Goal: Information Seeking & Learning: Learn about a topic

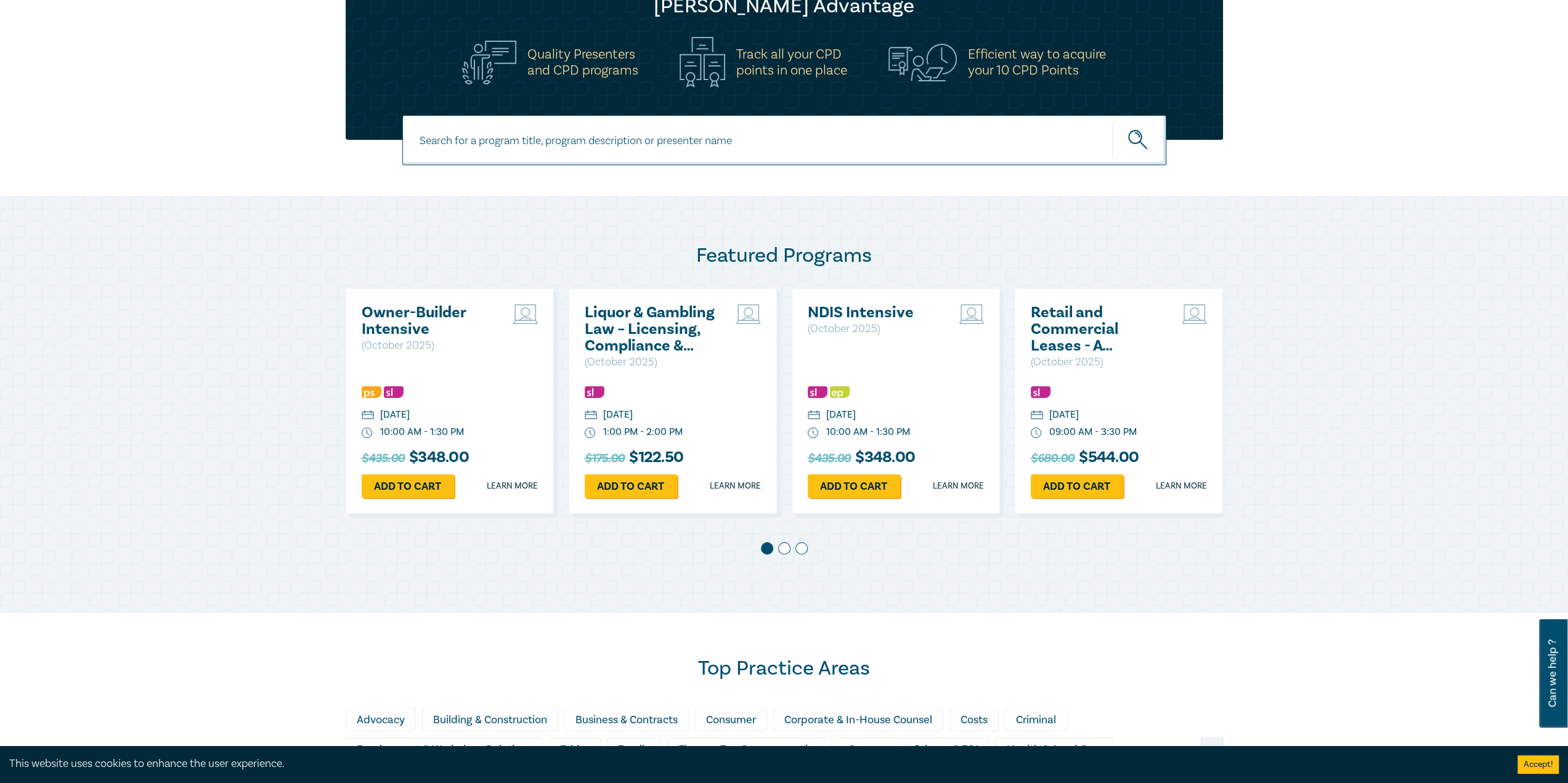
scroll to position [431, 0]
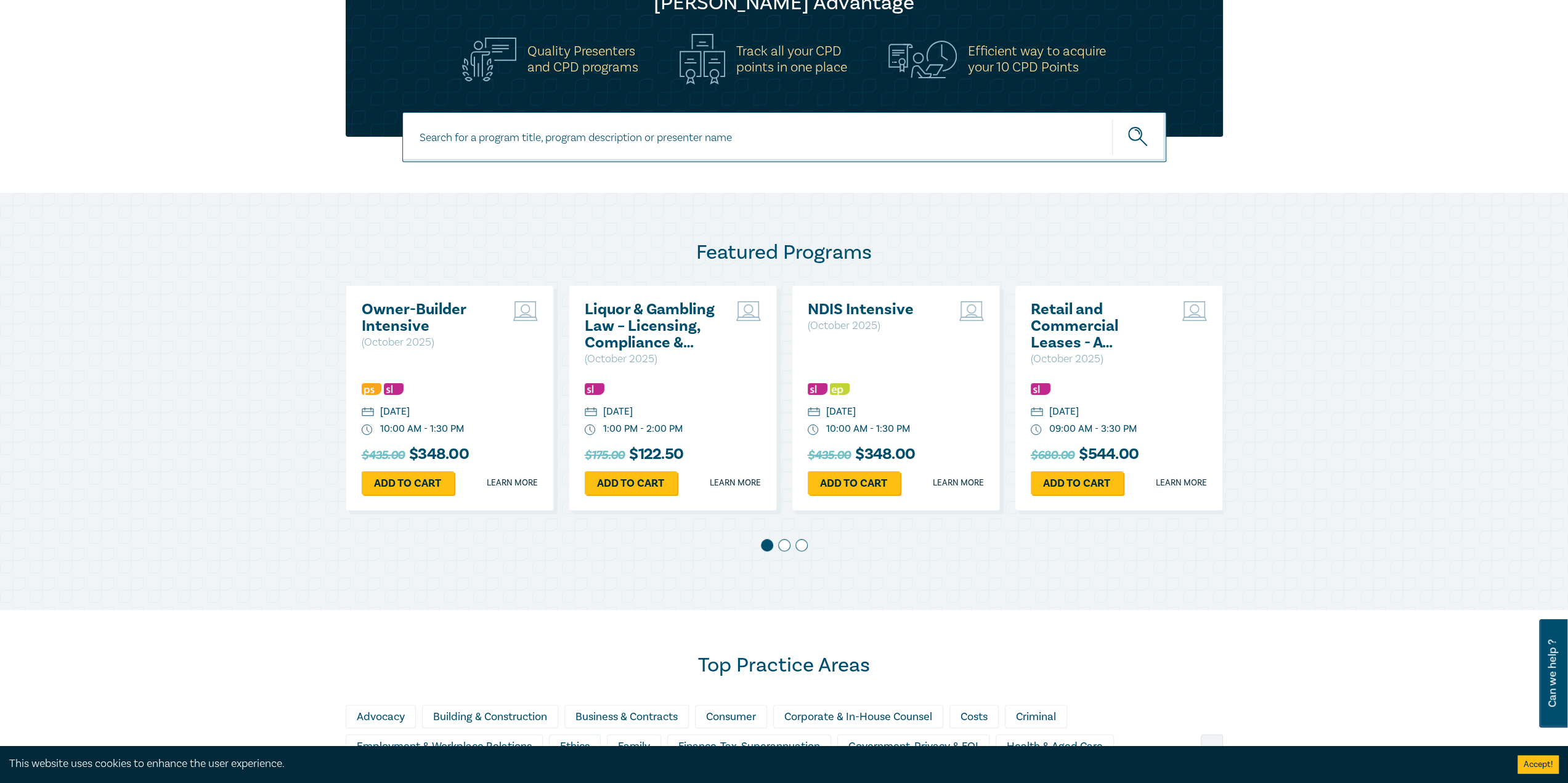
click at [784, 548] on span at bounding box center [784, 545] width 12 height 12
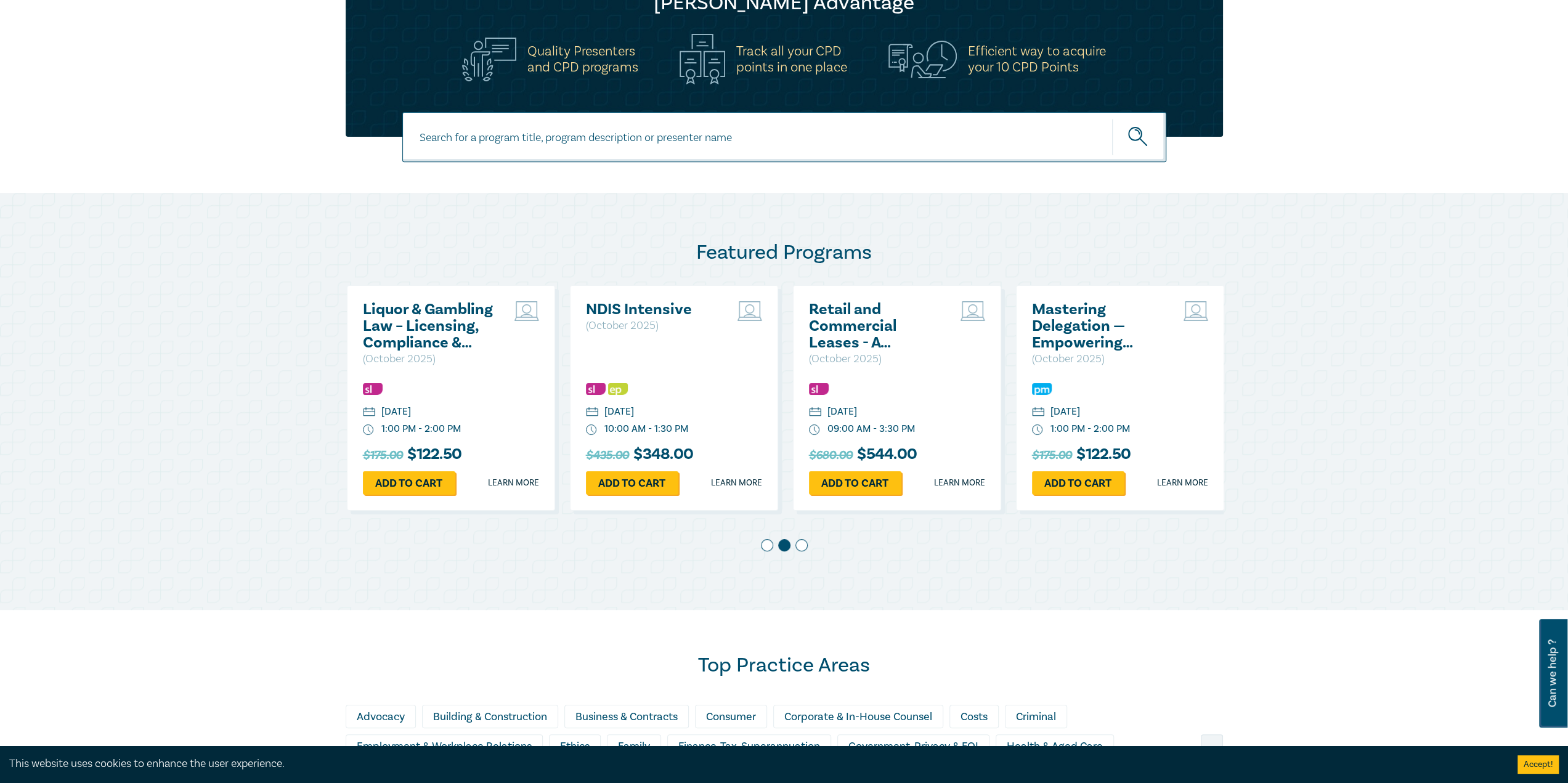
scroll to position [0, 223]
click at [797, 548] on span at bounding box center [801, 545] width 12 height 12
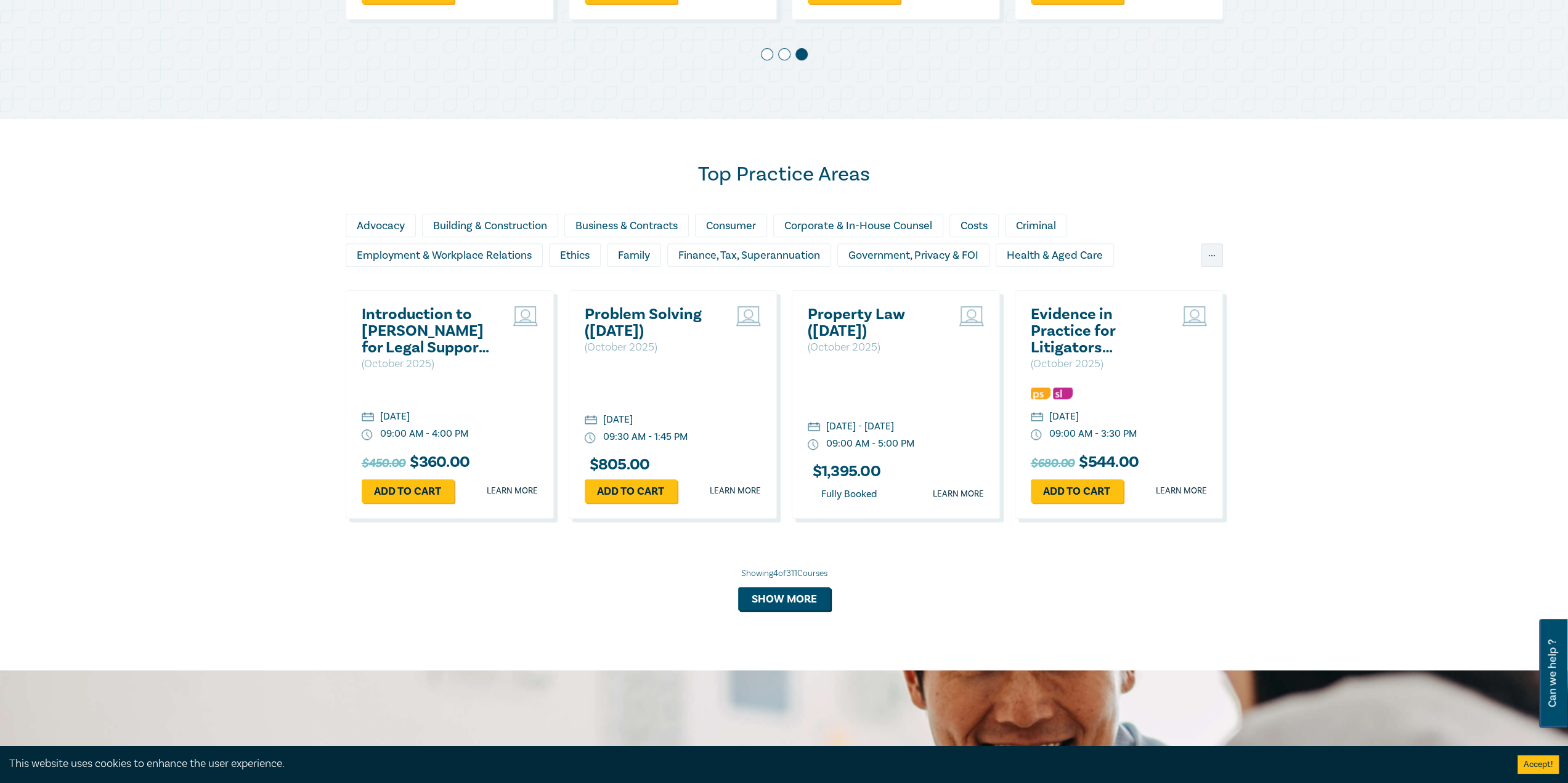
scroll to position [924, 0]
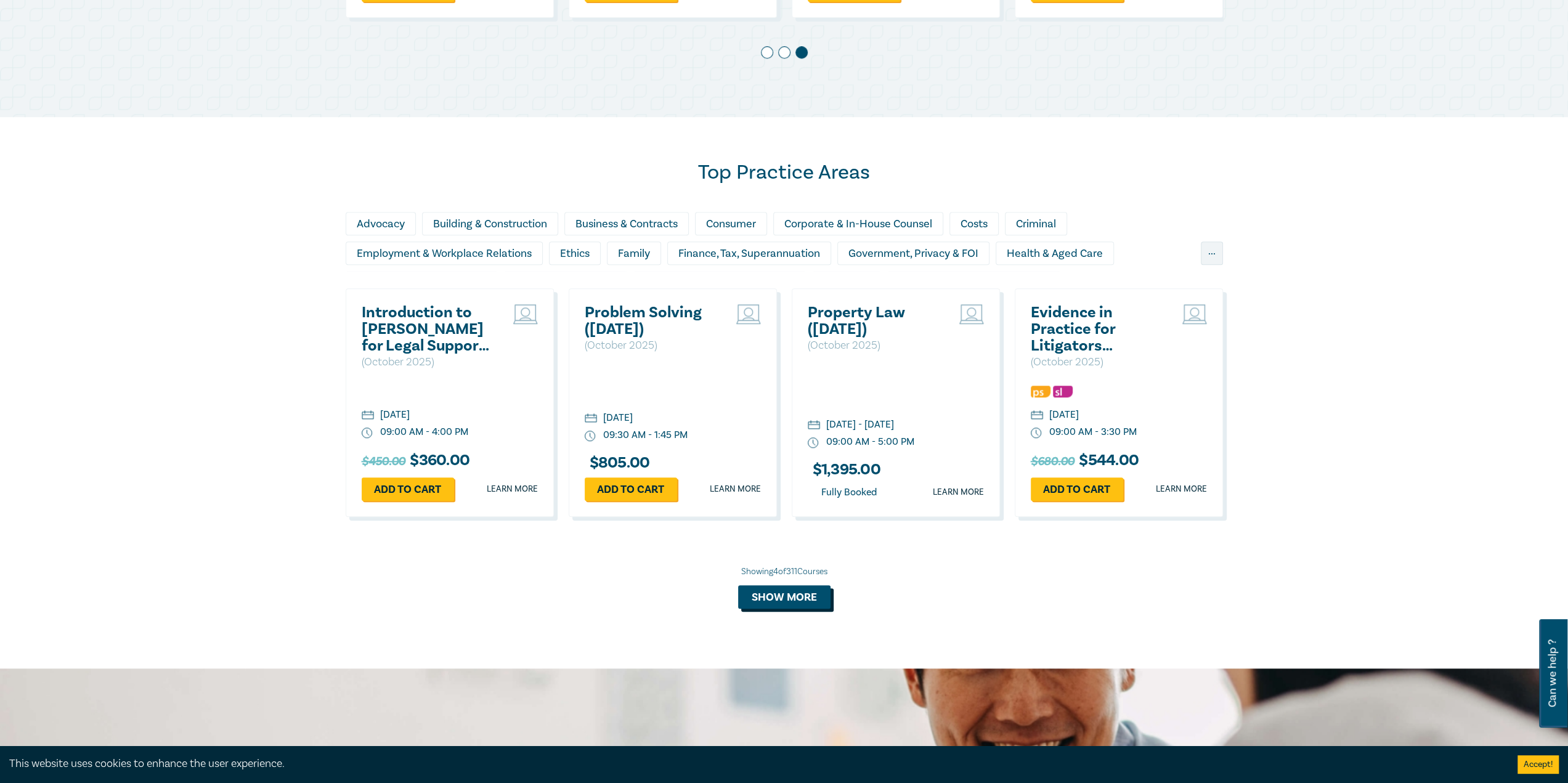
click at [797, 593] on button "Show more" at bounding box center [784, 597] width 93 height 24
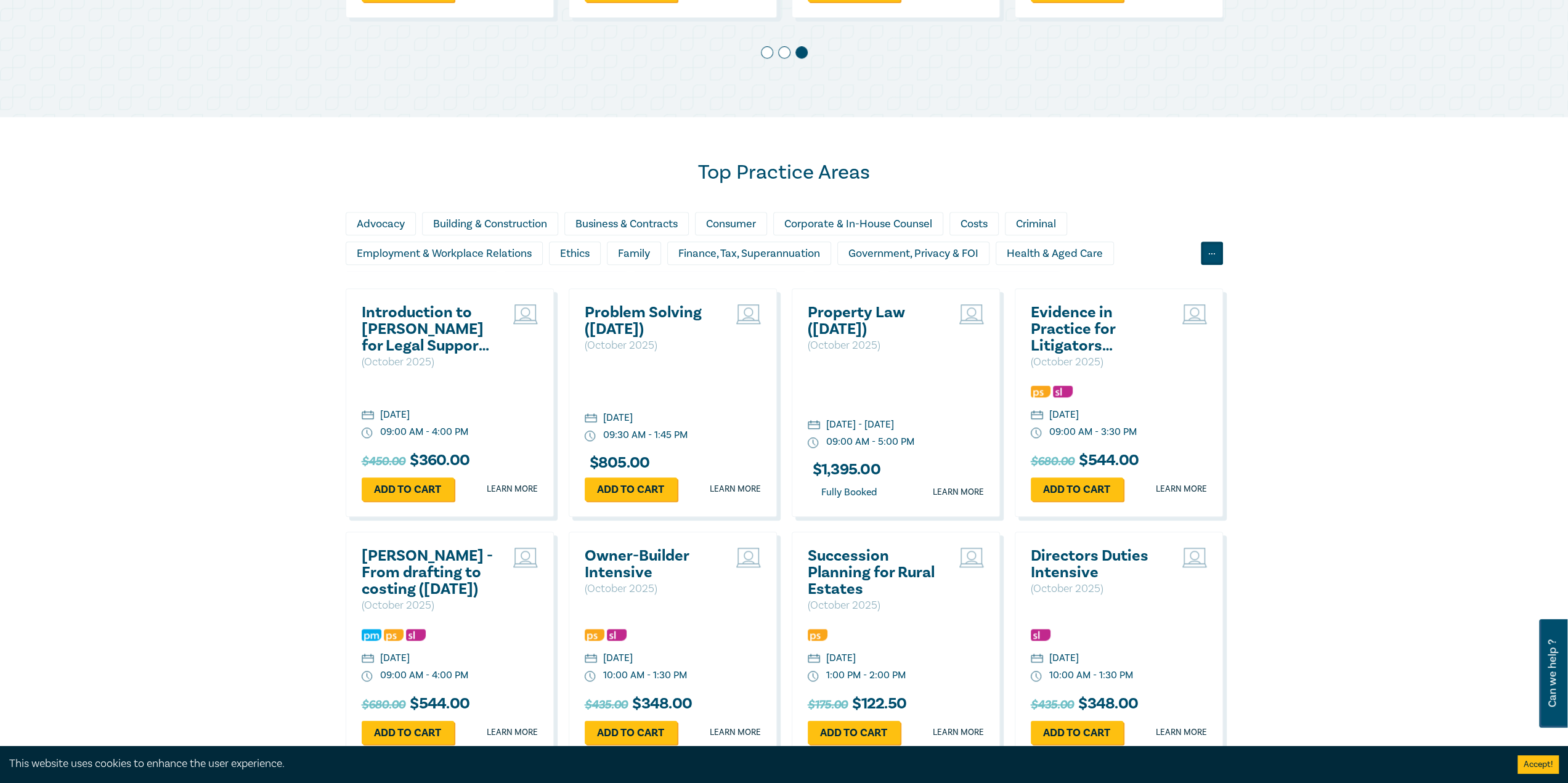
click at [1219, 248] on div "..." at bounding box center [1212, 254] width 22 height 24
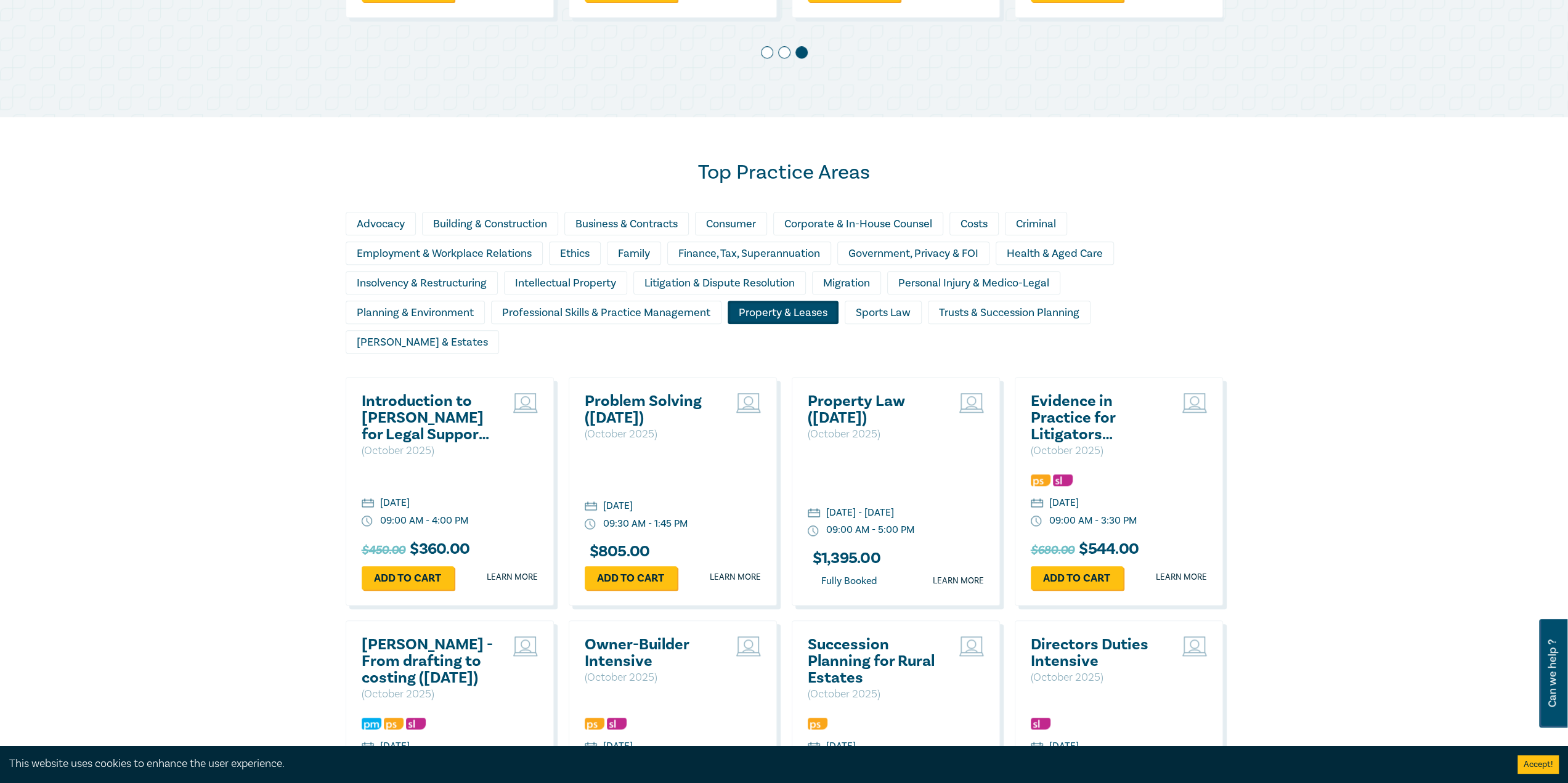
click at [799, 317] on div "Property & Leases" at bounding box center [783, 313] width 111 height 24
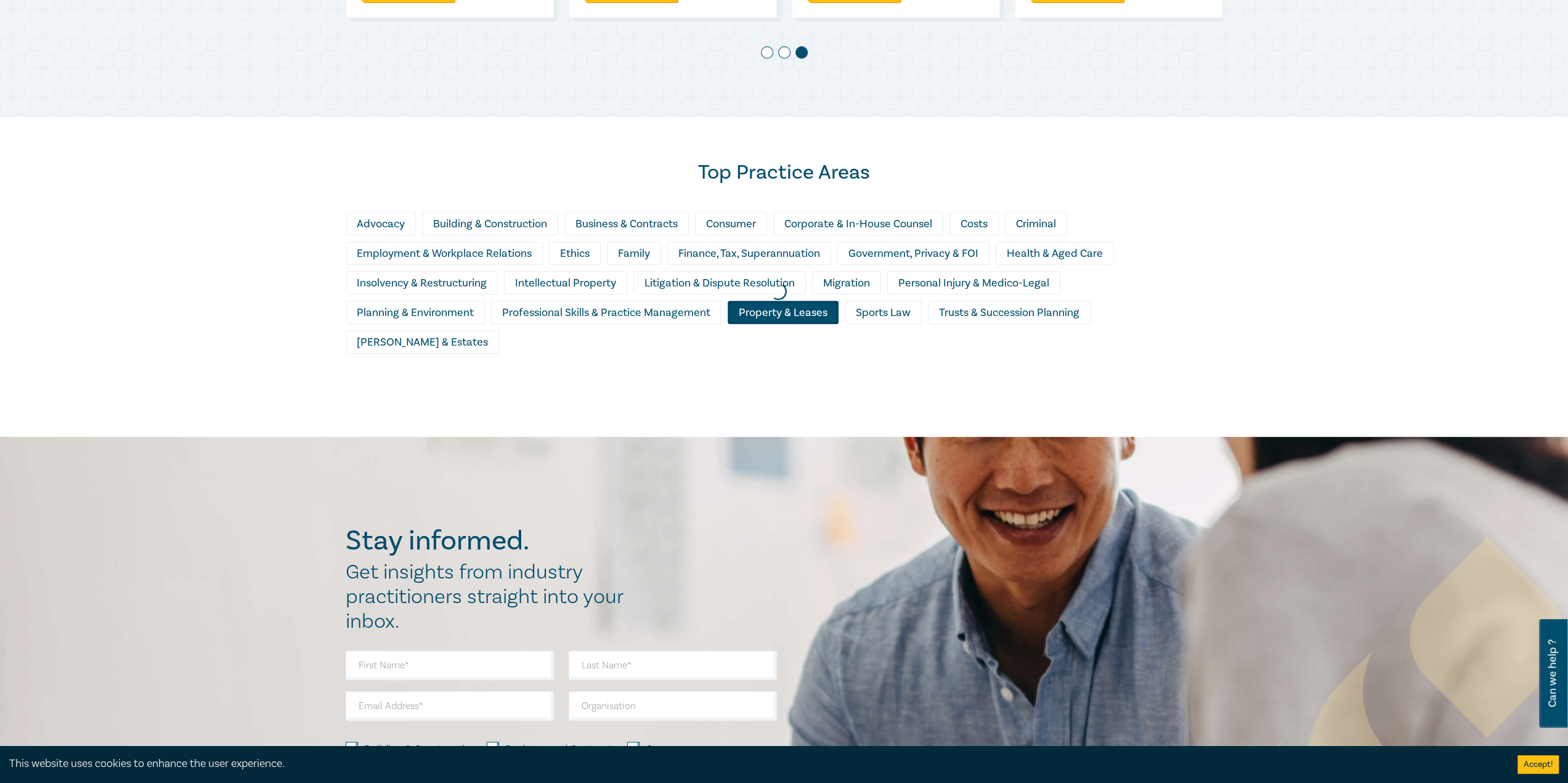
click at [442, 311] on div at bounding box center [778, 292] width 1568 height 302
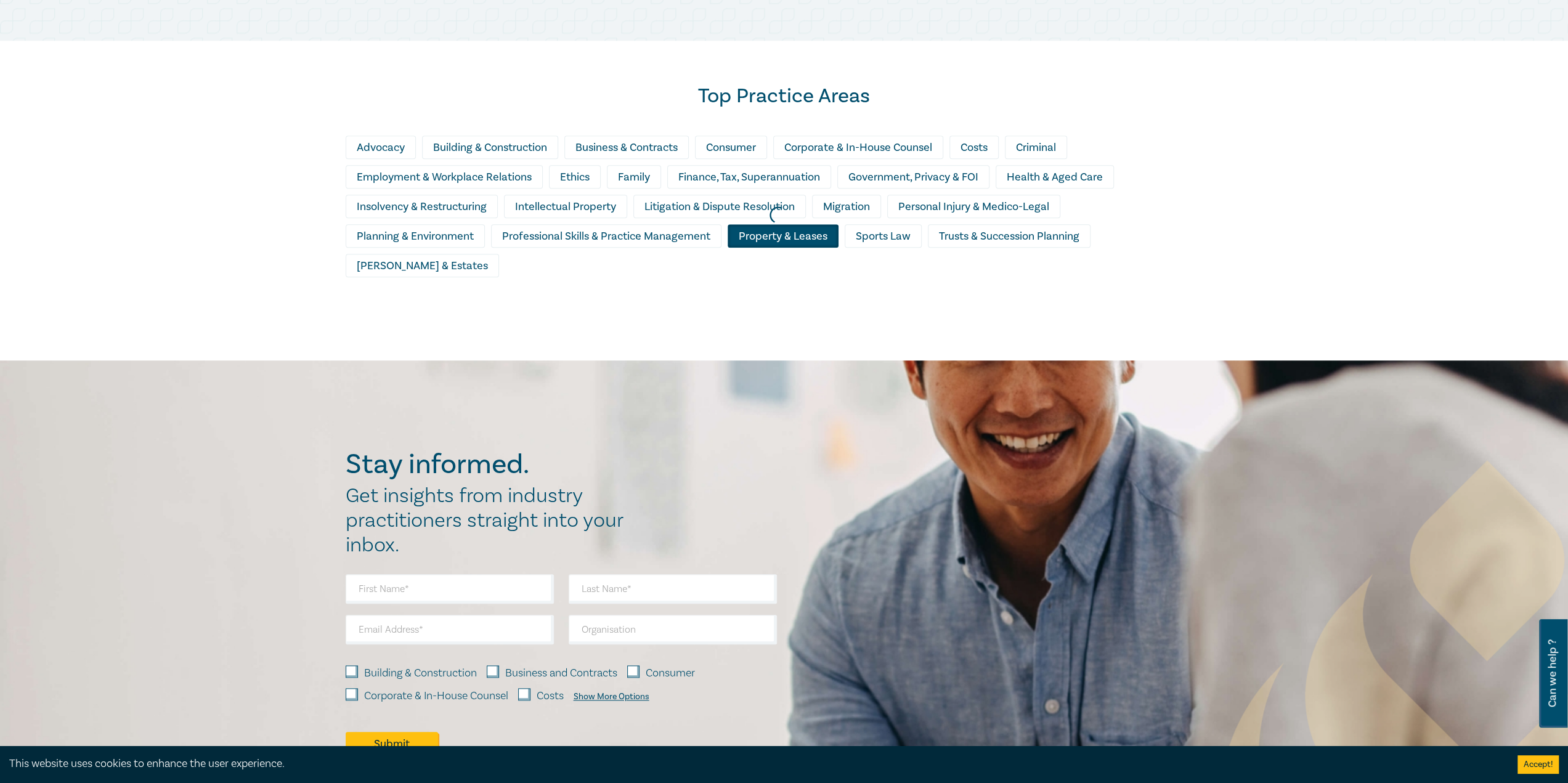
scroll to position [1047, 0]
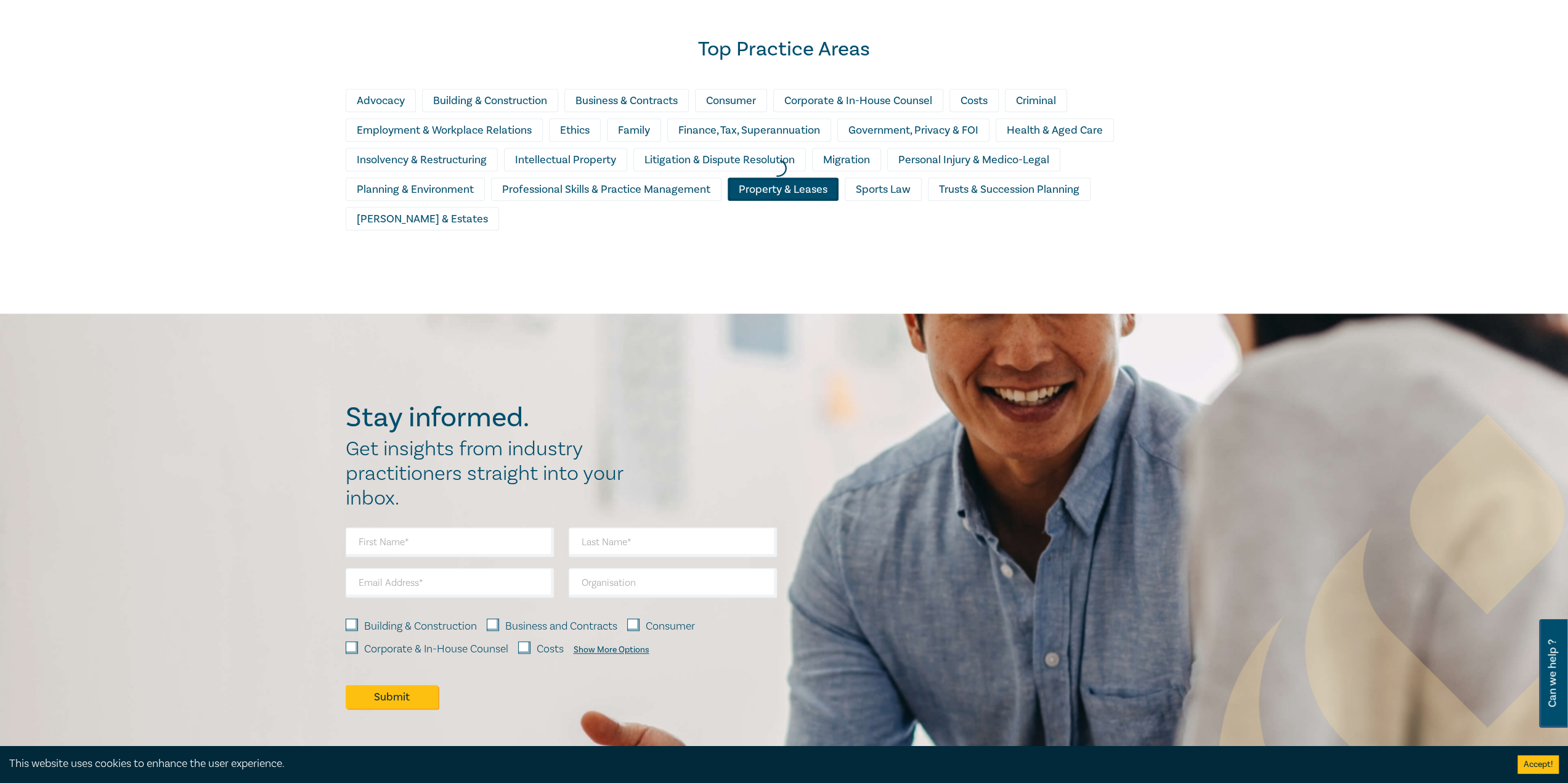
click at [401, 193] on div at bounding box center [778, 168] width 1568 height 302
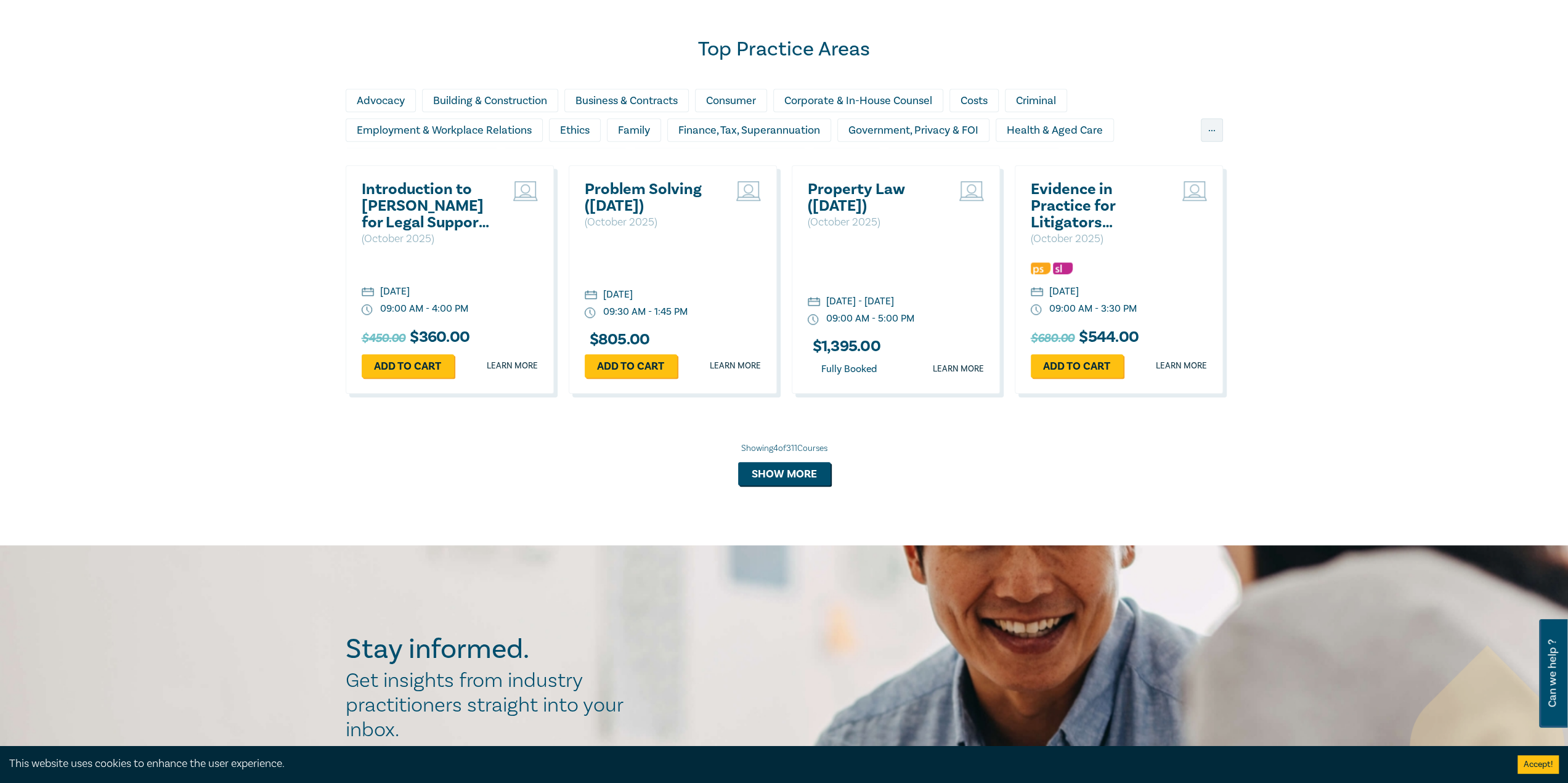
scroll to position [1109, 0]
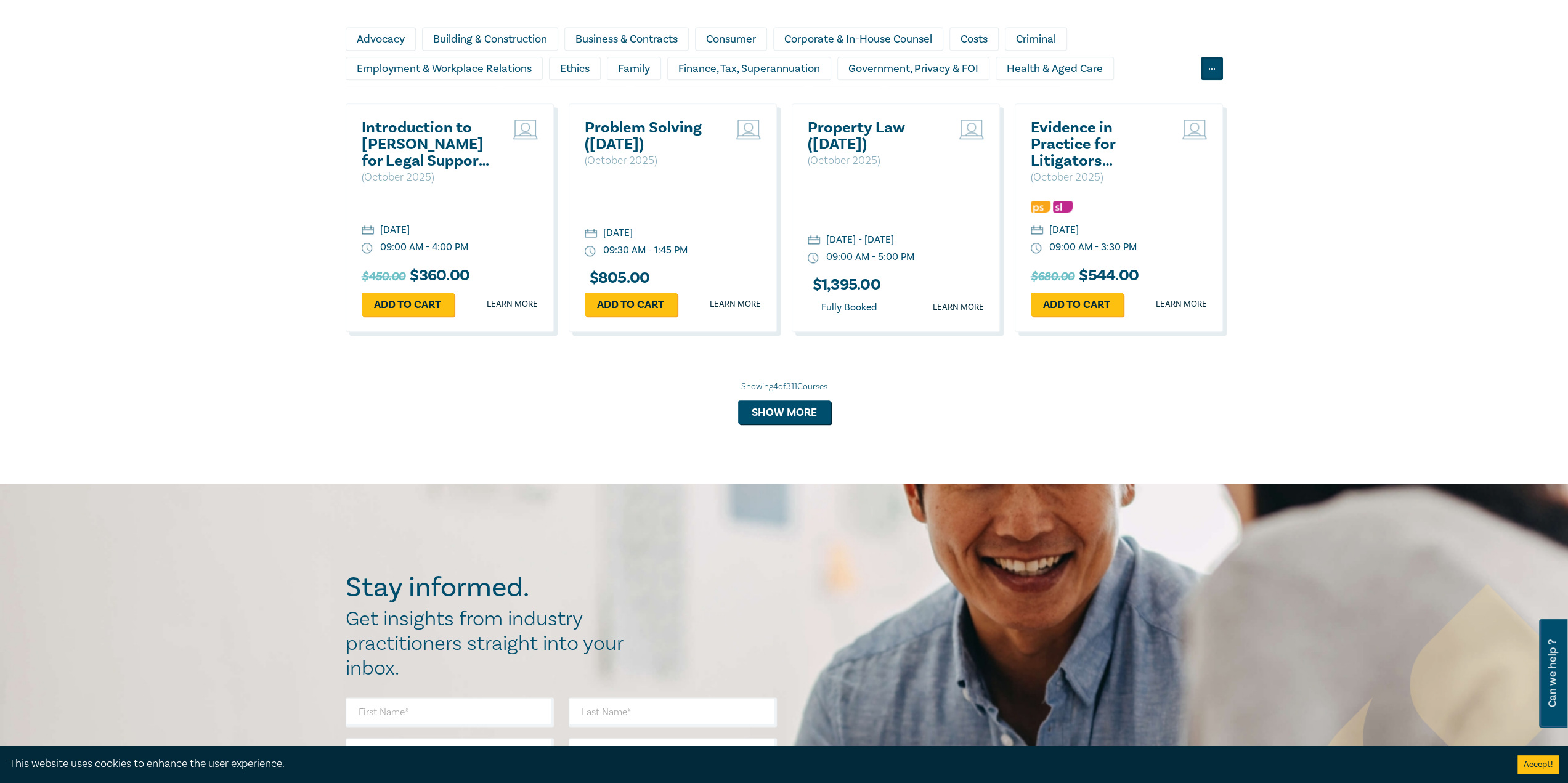
click at [1208, 67] on div "..." at bounding box center [1212, 68] width 22 height 24
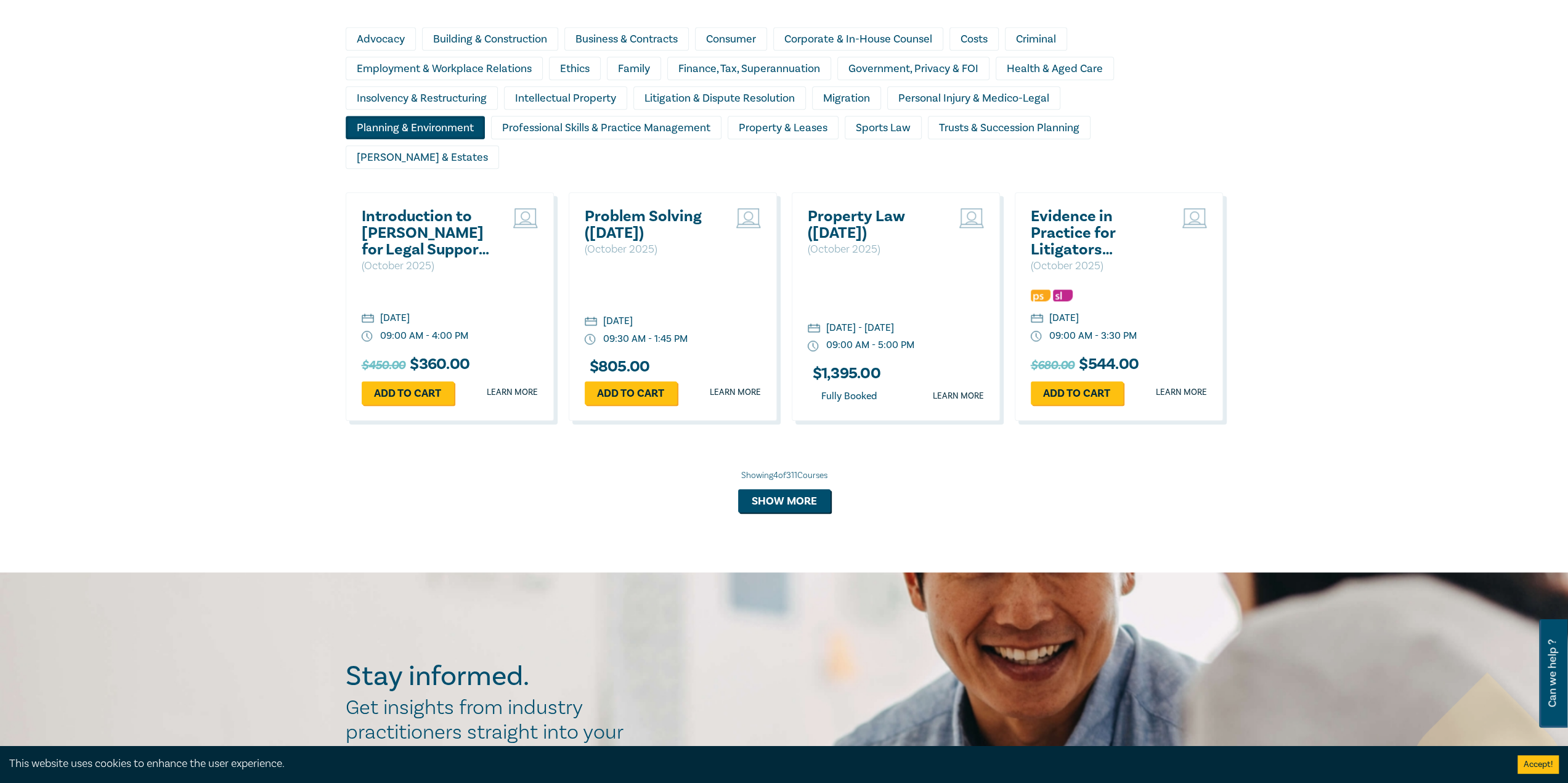
click at [413, 125] on div "Planning & Environment" at bounding box center [415, 127] width 139 height 24
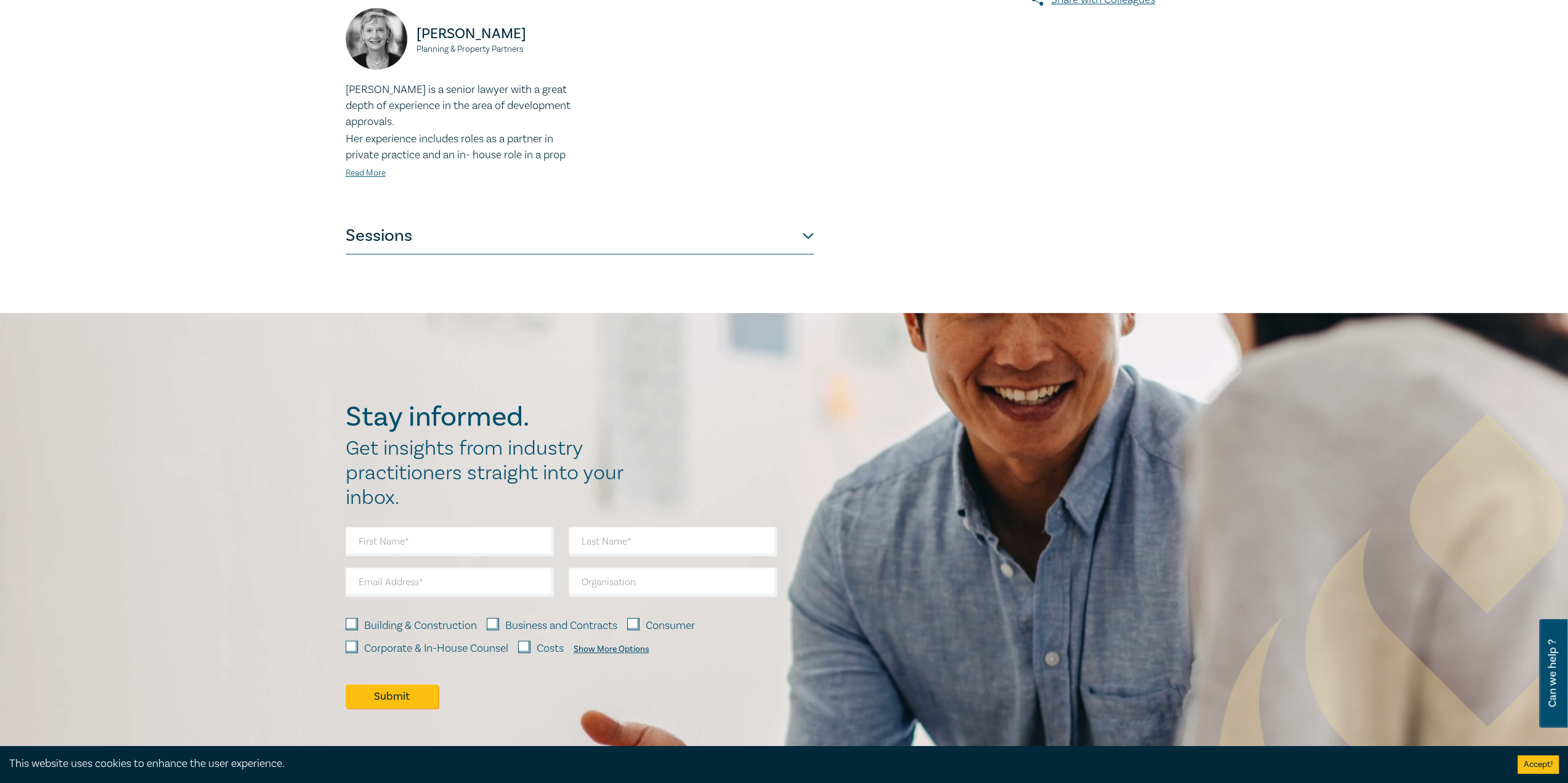
scroll to position [495, 0]
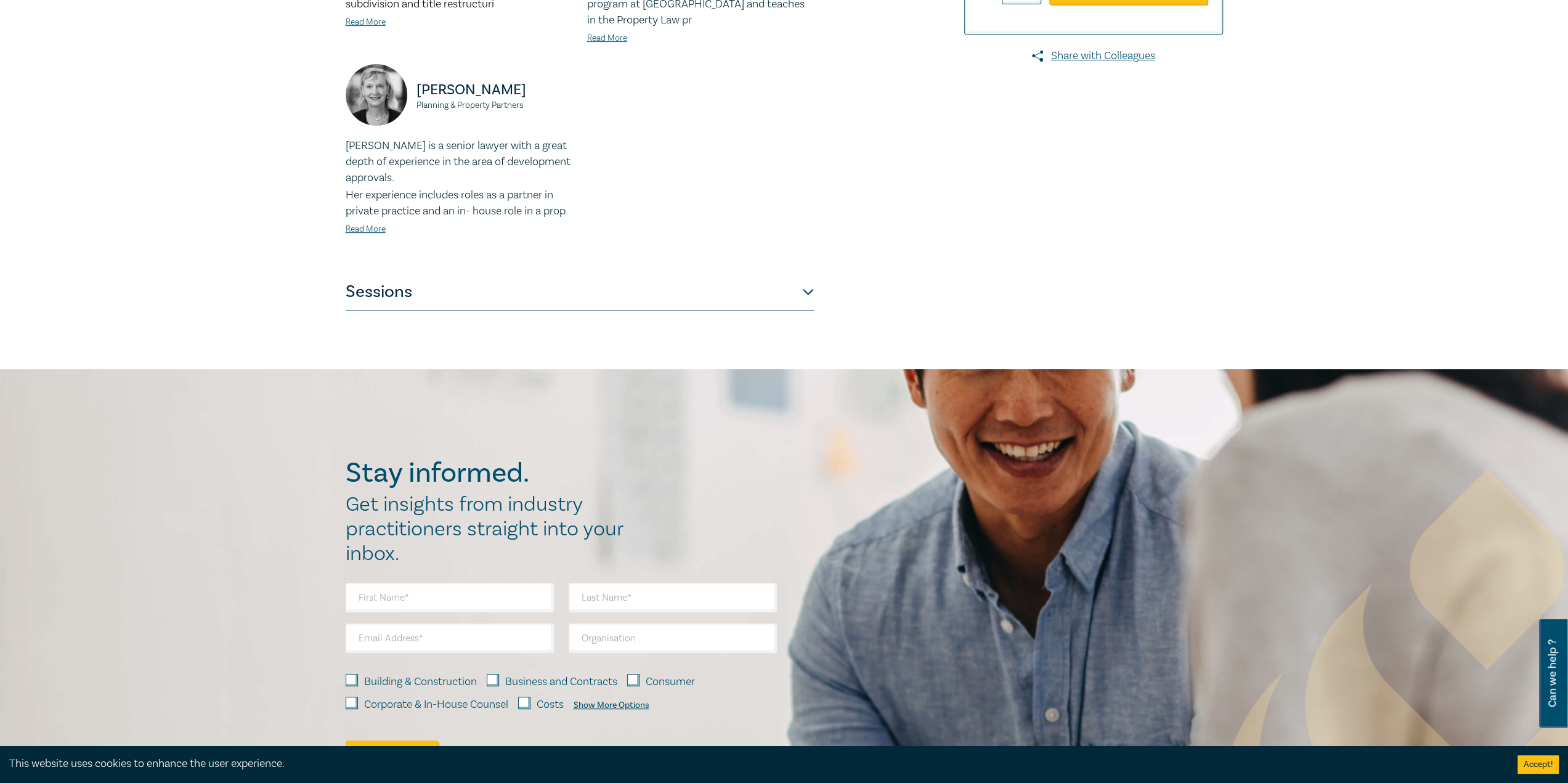
click at [809, 290] on button "Sessions" at bounding box center [579, 292] width 468 height 37
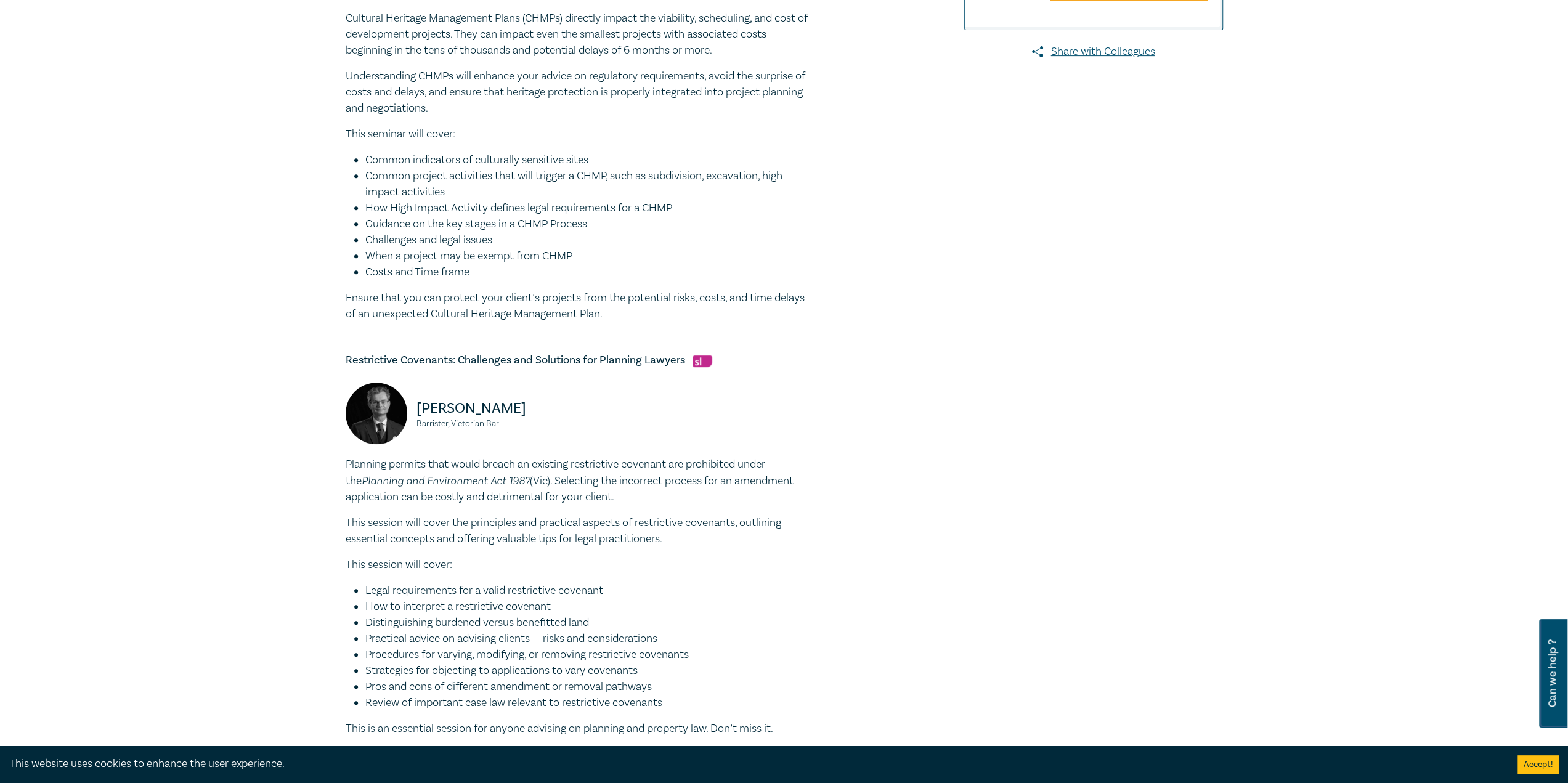
scroll to position [0, 0]
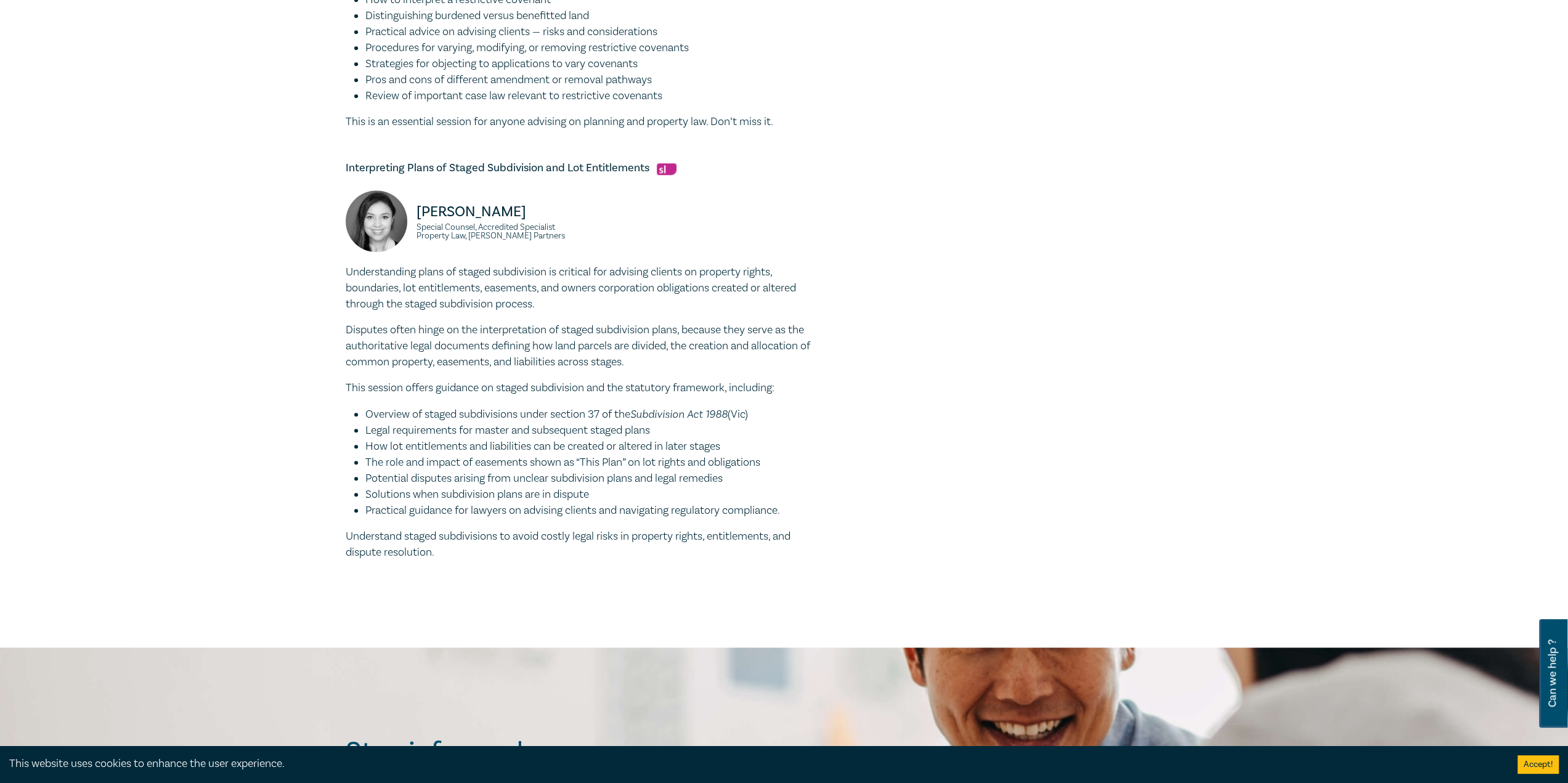
scroll to position [1109, 0]
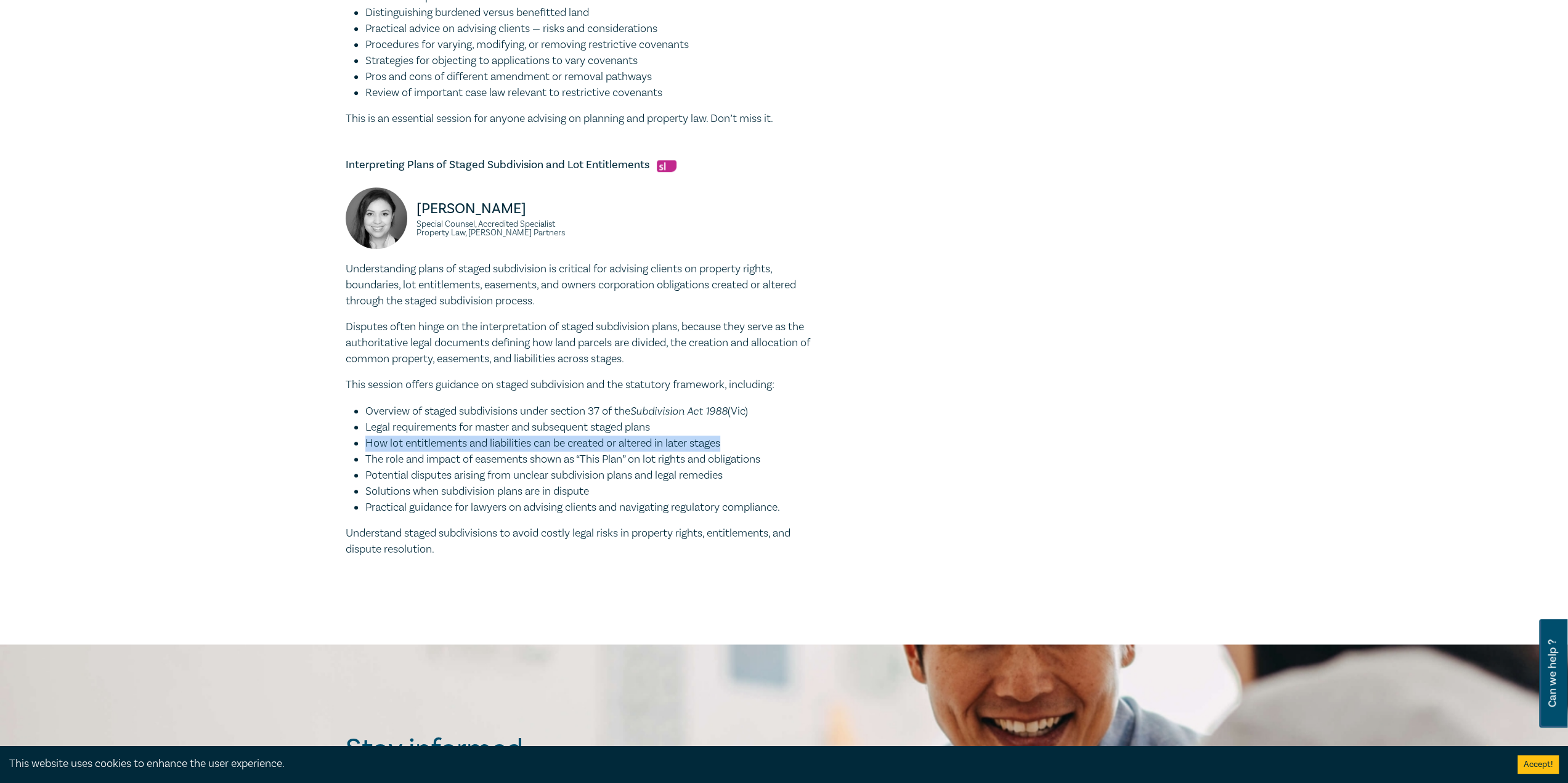
drag, startPoint x: 365, startPoint y: 443, endPoint x: 728, endPoint y: 441, distance: 363.0
click at [728, 441] on li "How lot entitlements and liabilities can be created or altered in later stages" at bounding box center [589, 443] width 449 height 16
copy li "How lot entitlements and liabilities can be created or altered in later stages"
